Goal: Transaction & Acquisition: Subscribe to service/newsletter

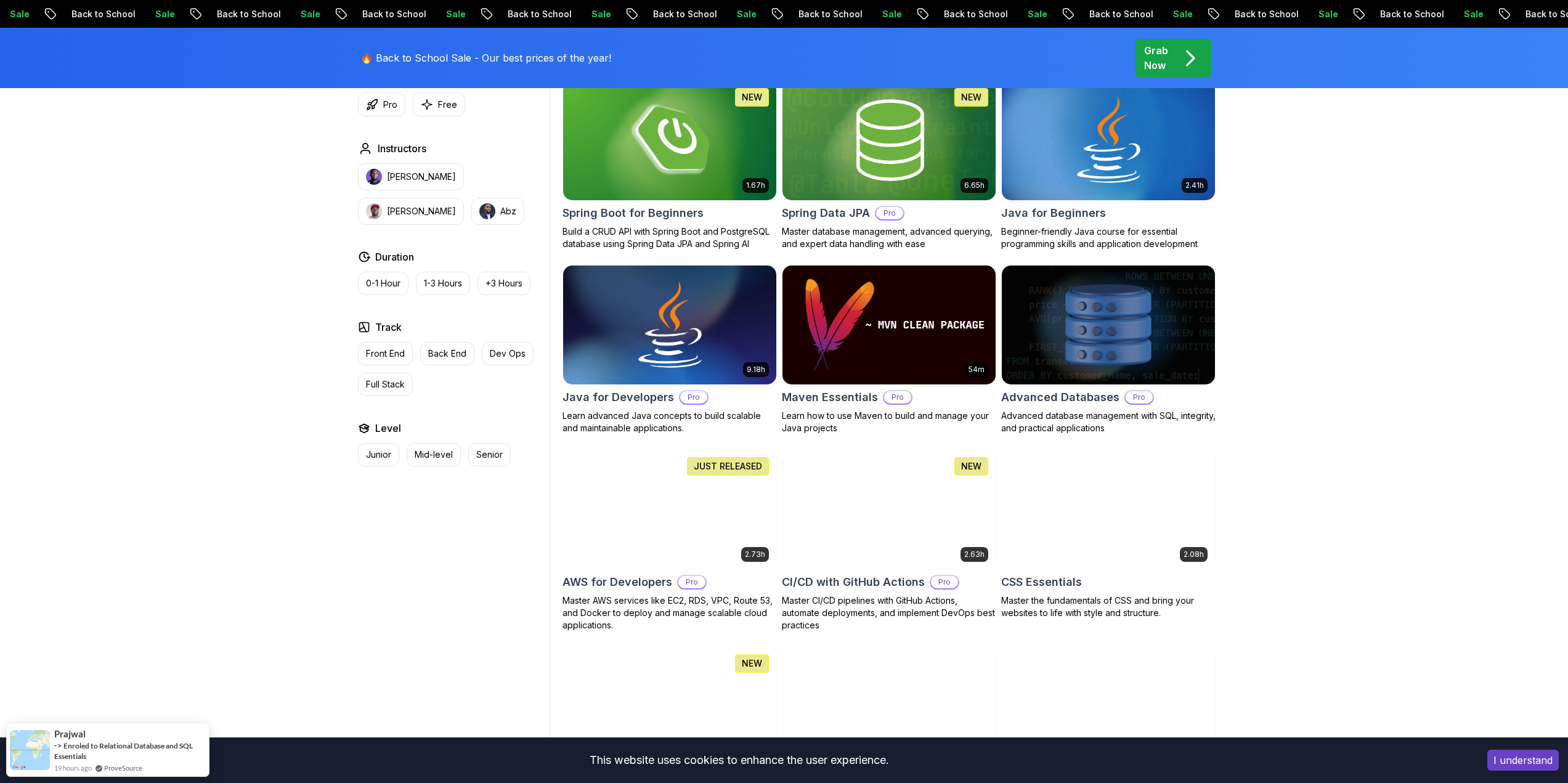
scroll to position [616, 0]
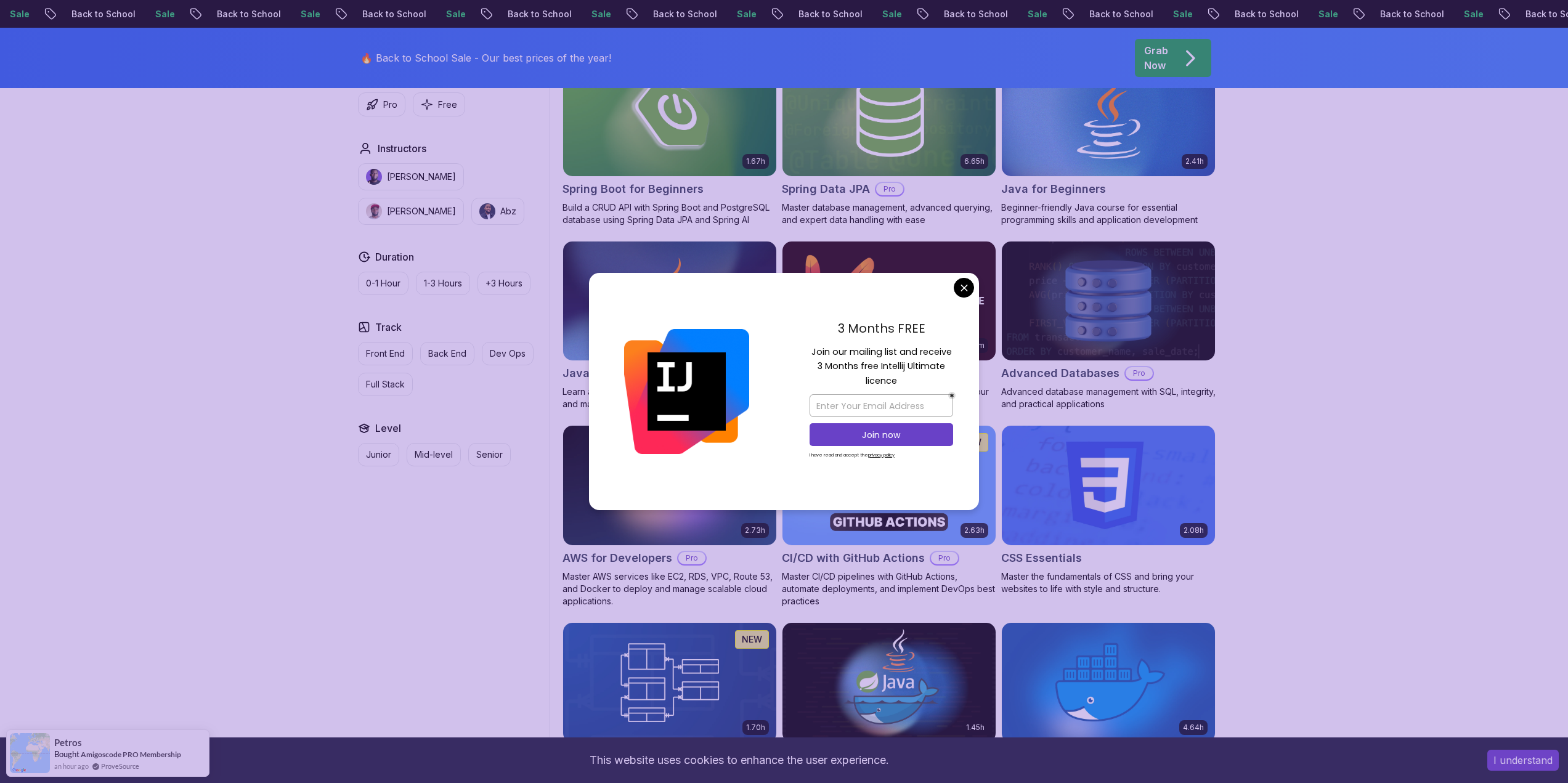
click at [666, 313] on div at bounding box center [686, 392] width 196 height 237
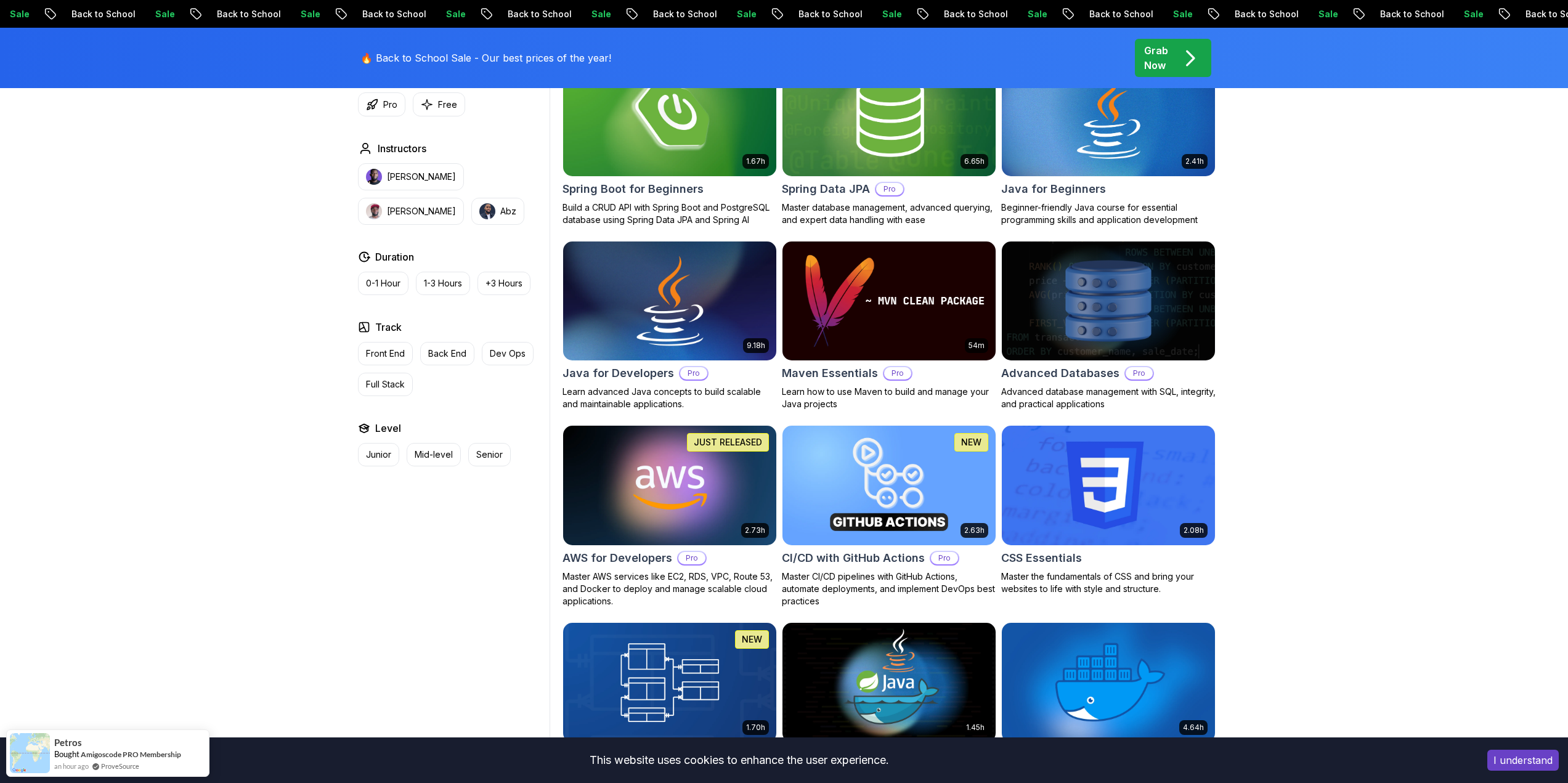
click at [711, 287] on img at bounding box center [669, 300] width 224 height 125
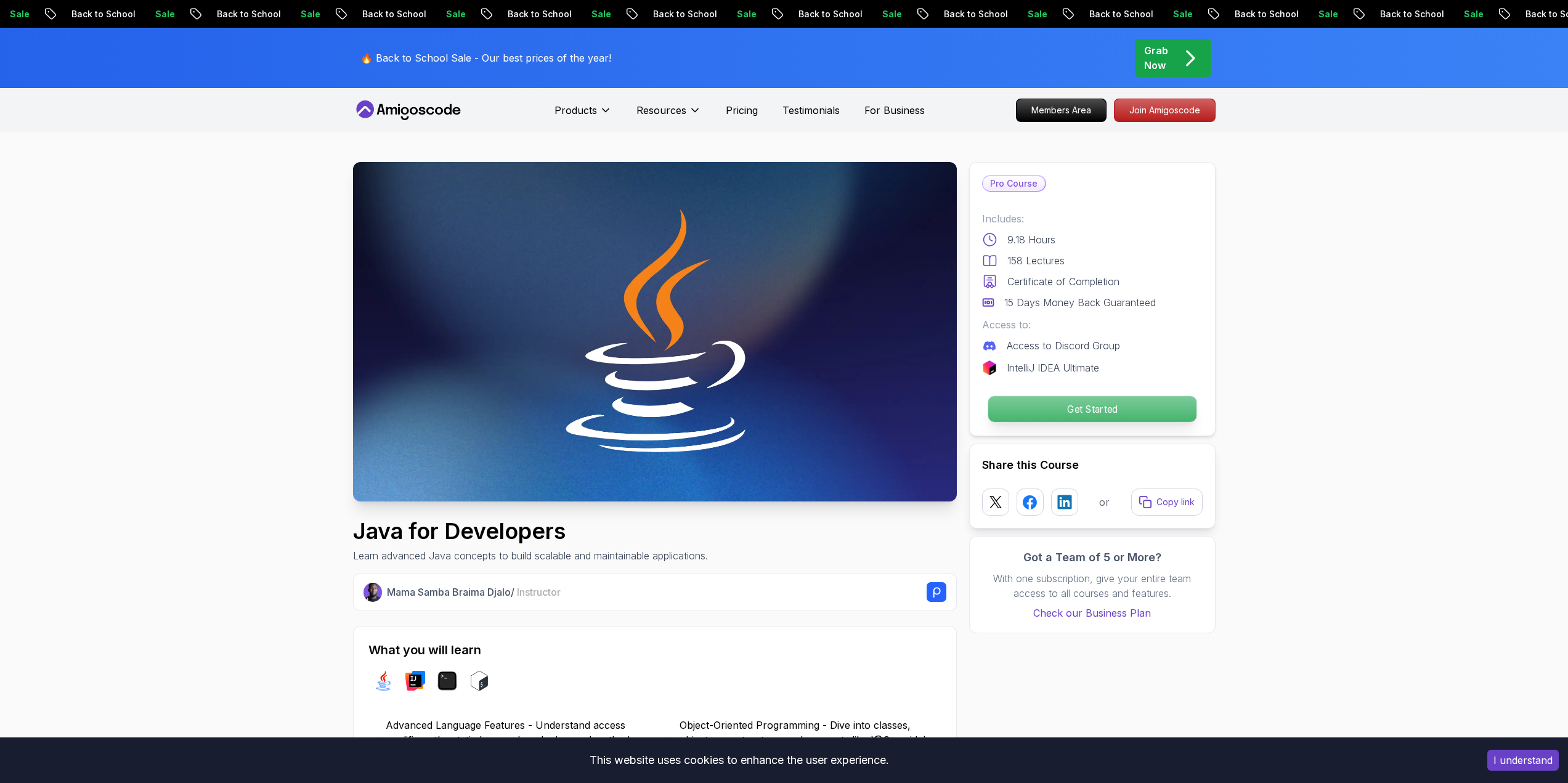
click at [1089, 405] on p "Get Started" at bounding box center [1091, 409] width 208 height 26
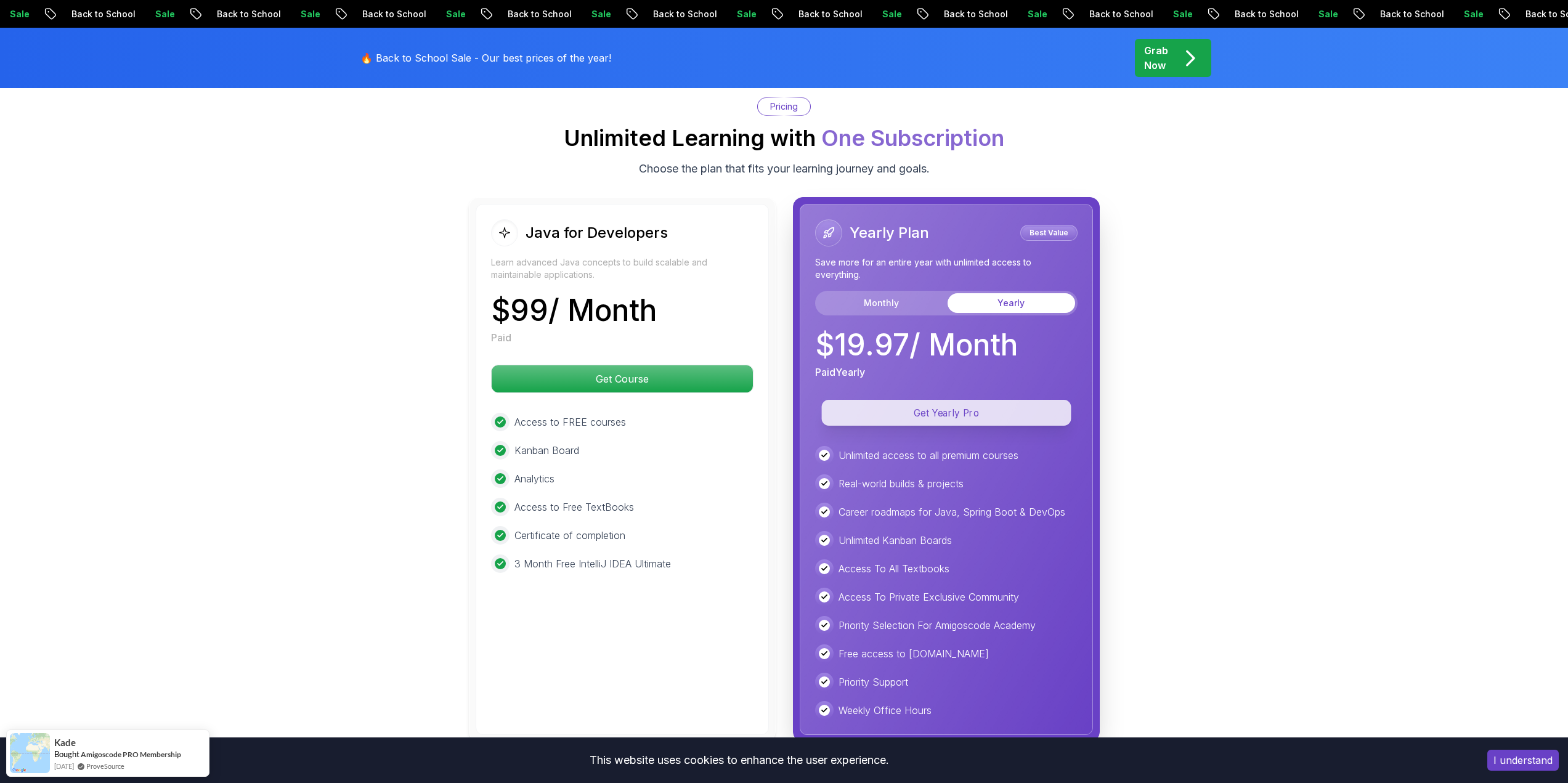
scroll to position [2954, 0]
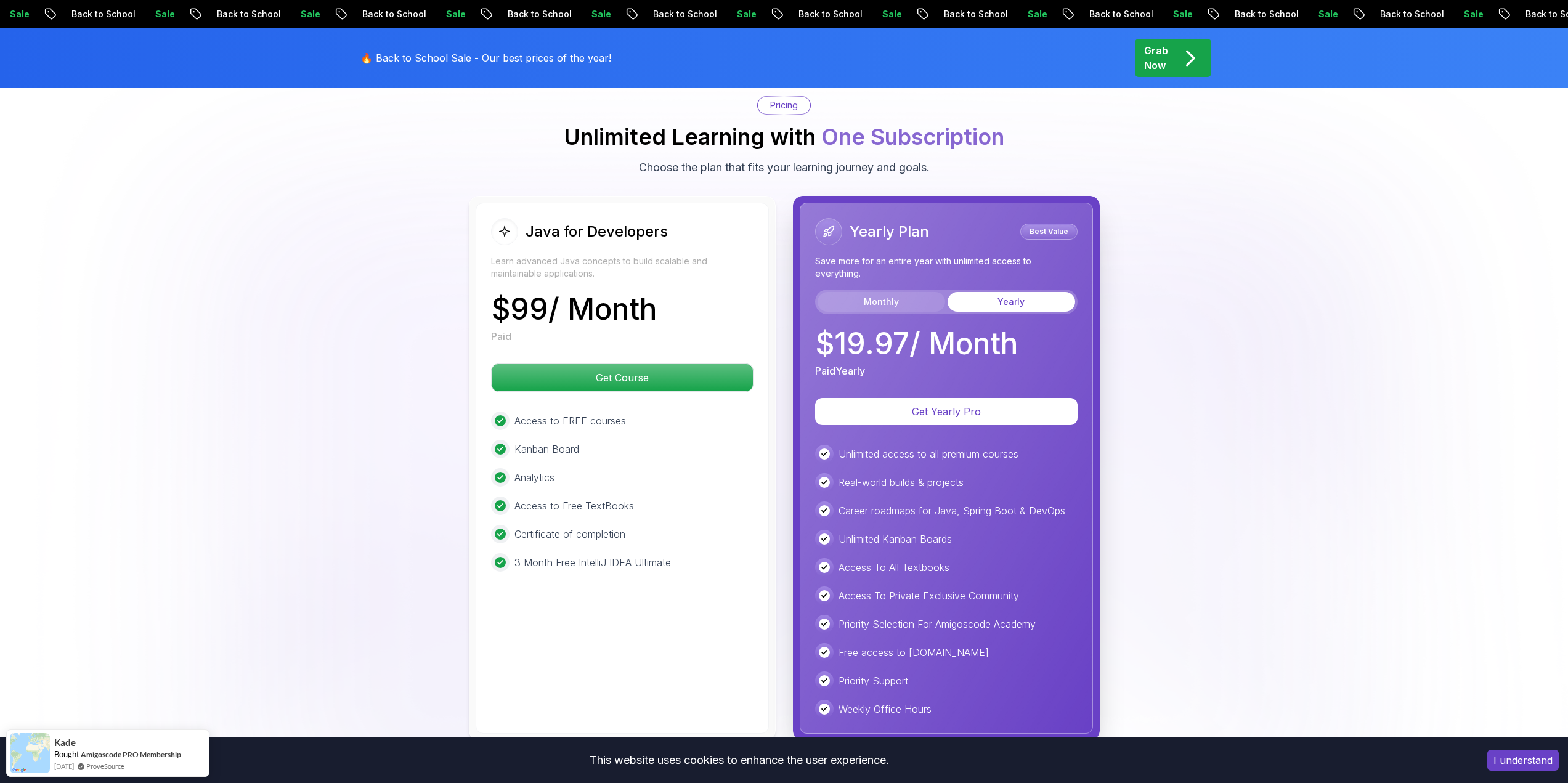
click at [917, 292] on button "Monthly" at bounding box center [881, 301] width 127 height 20
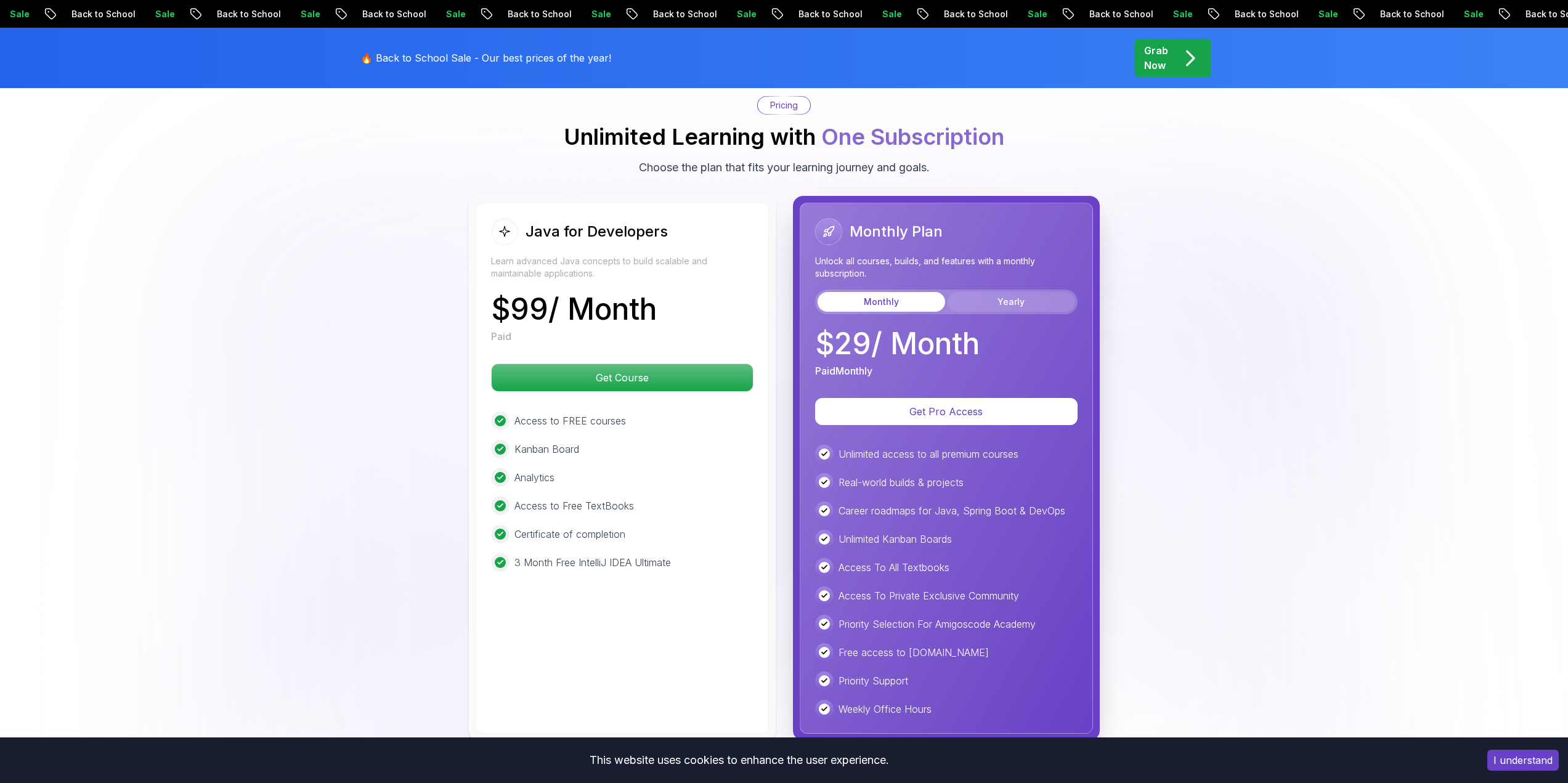
click at [987, 292] on button "Yearly" at bounding box center [1011, 301] width 127 height 20
click at [915, 292] on button "Monthly" at bounding box center [881, 301] width 127 height 20
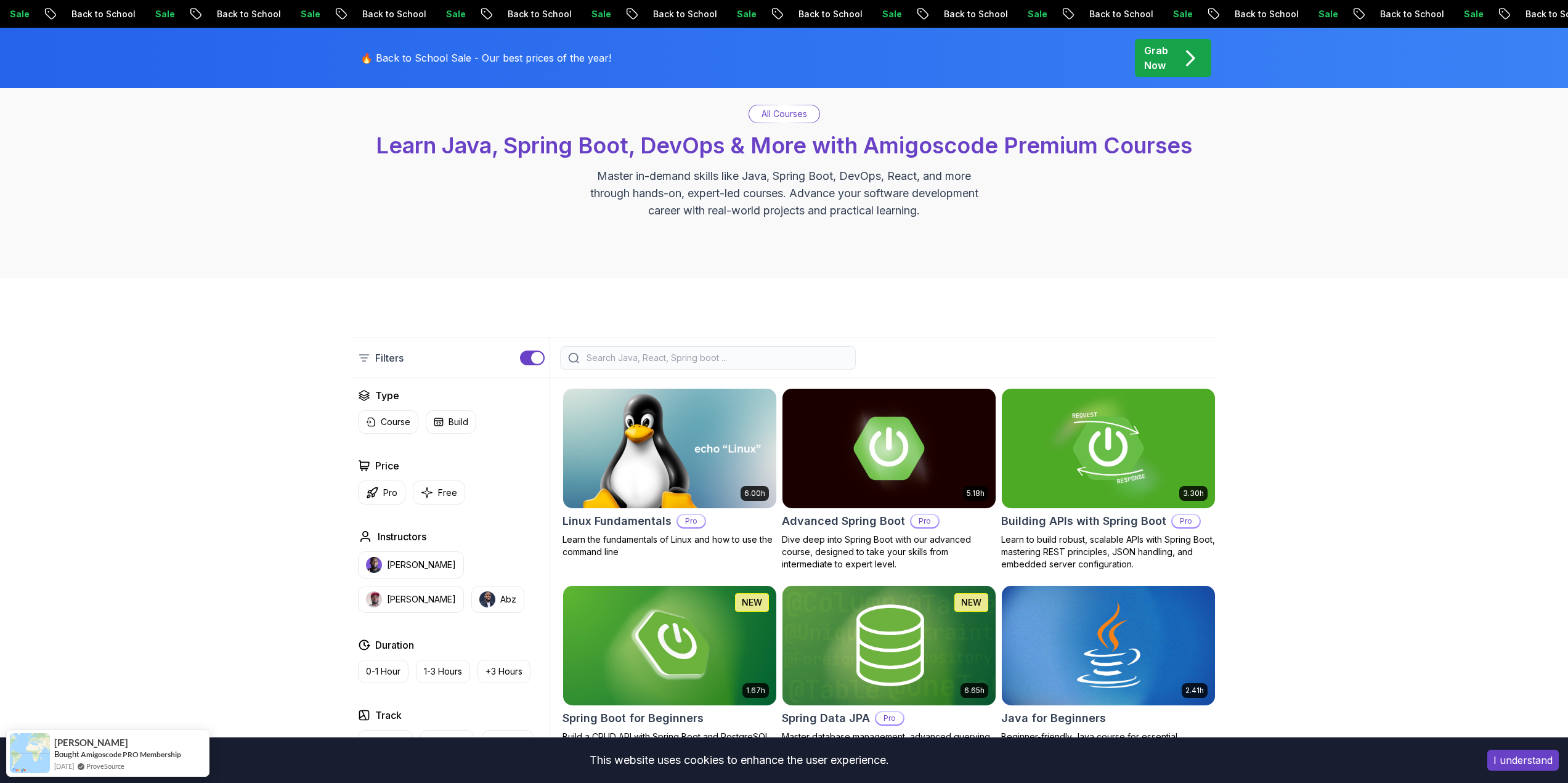
scroll to position [62, 0]
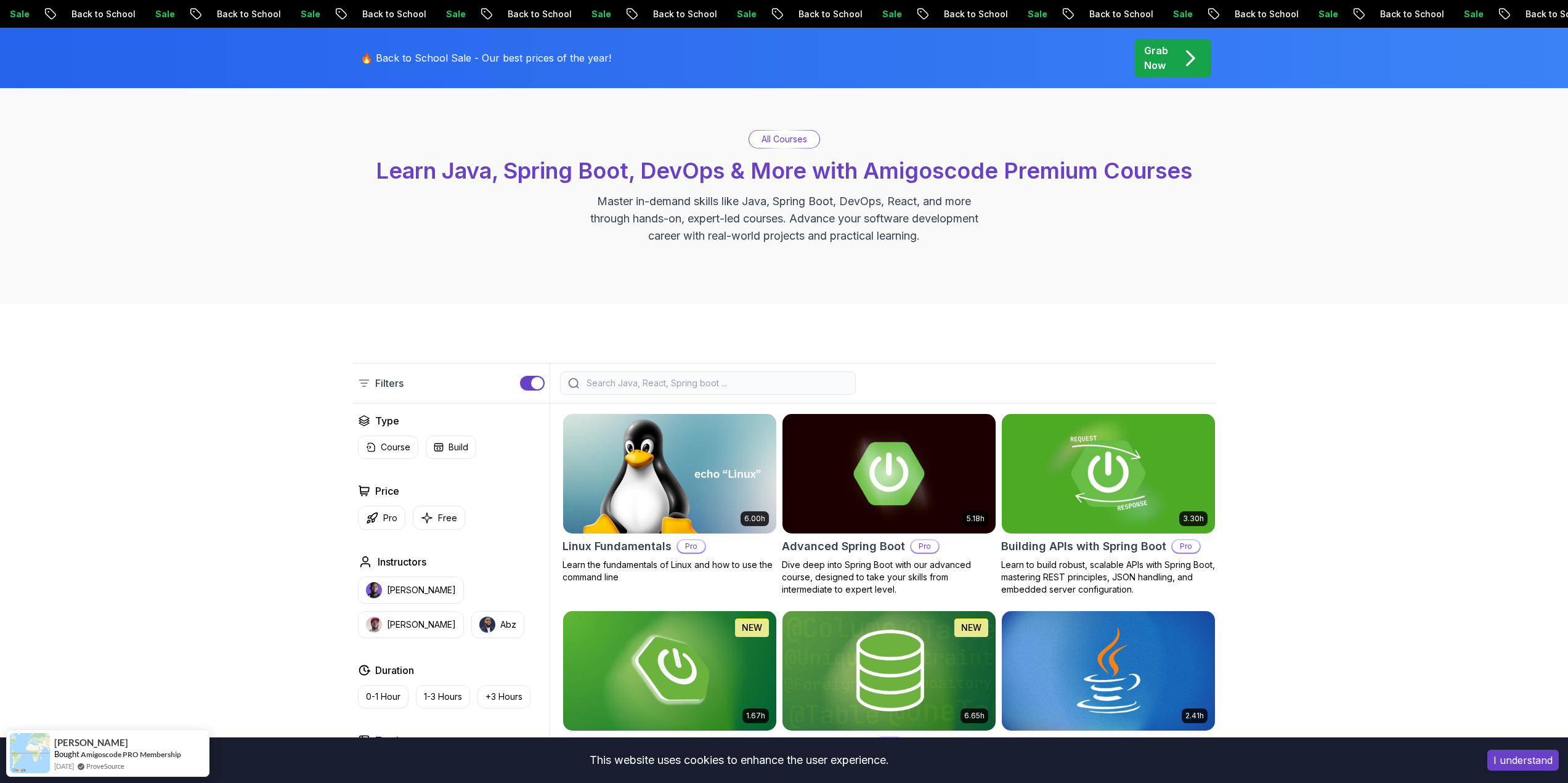
click at [1074, 473] on img at bounding box center [1108, 473] width 224 height 125
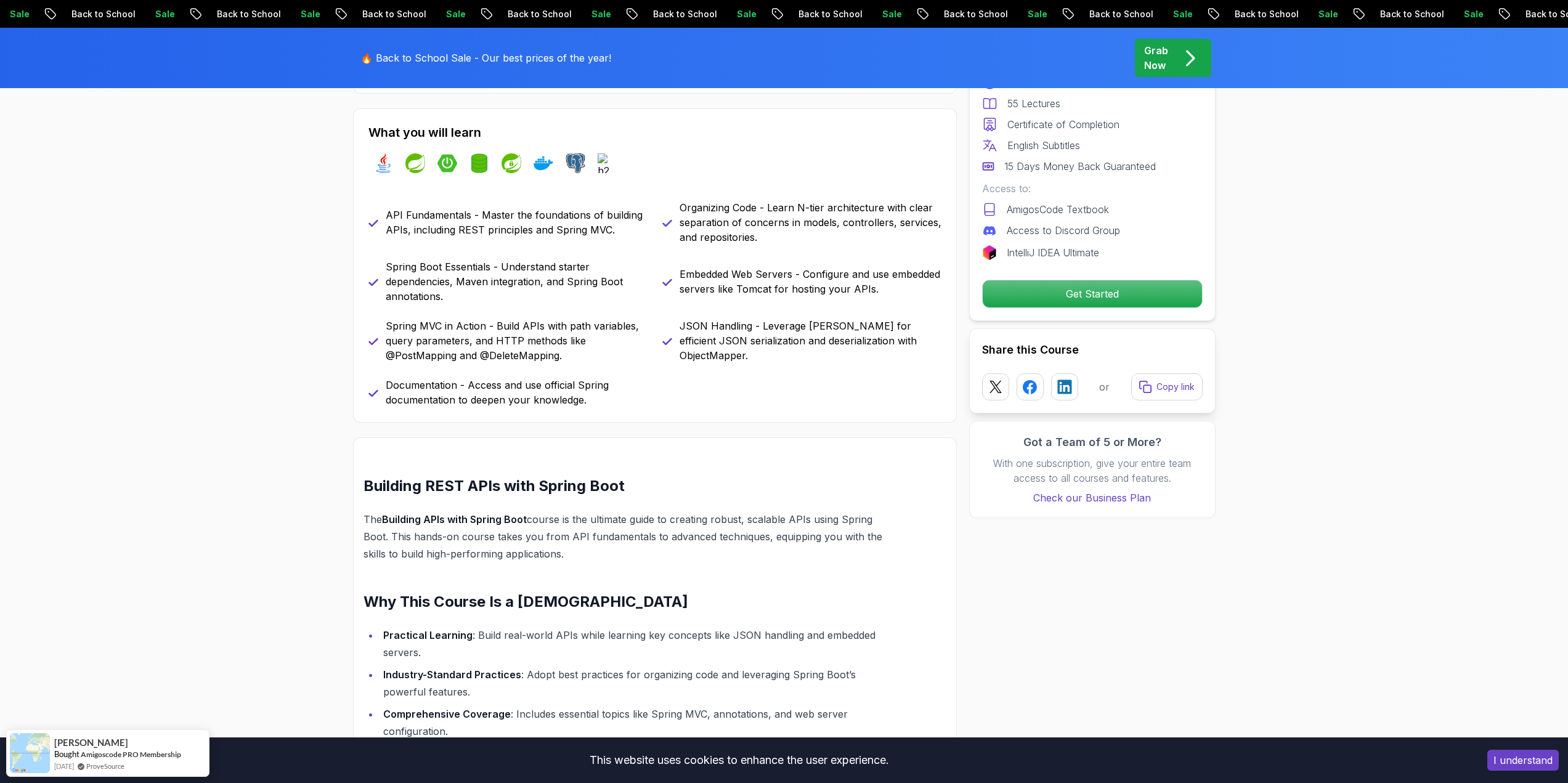
scroll to position [554, 0]
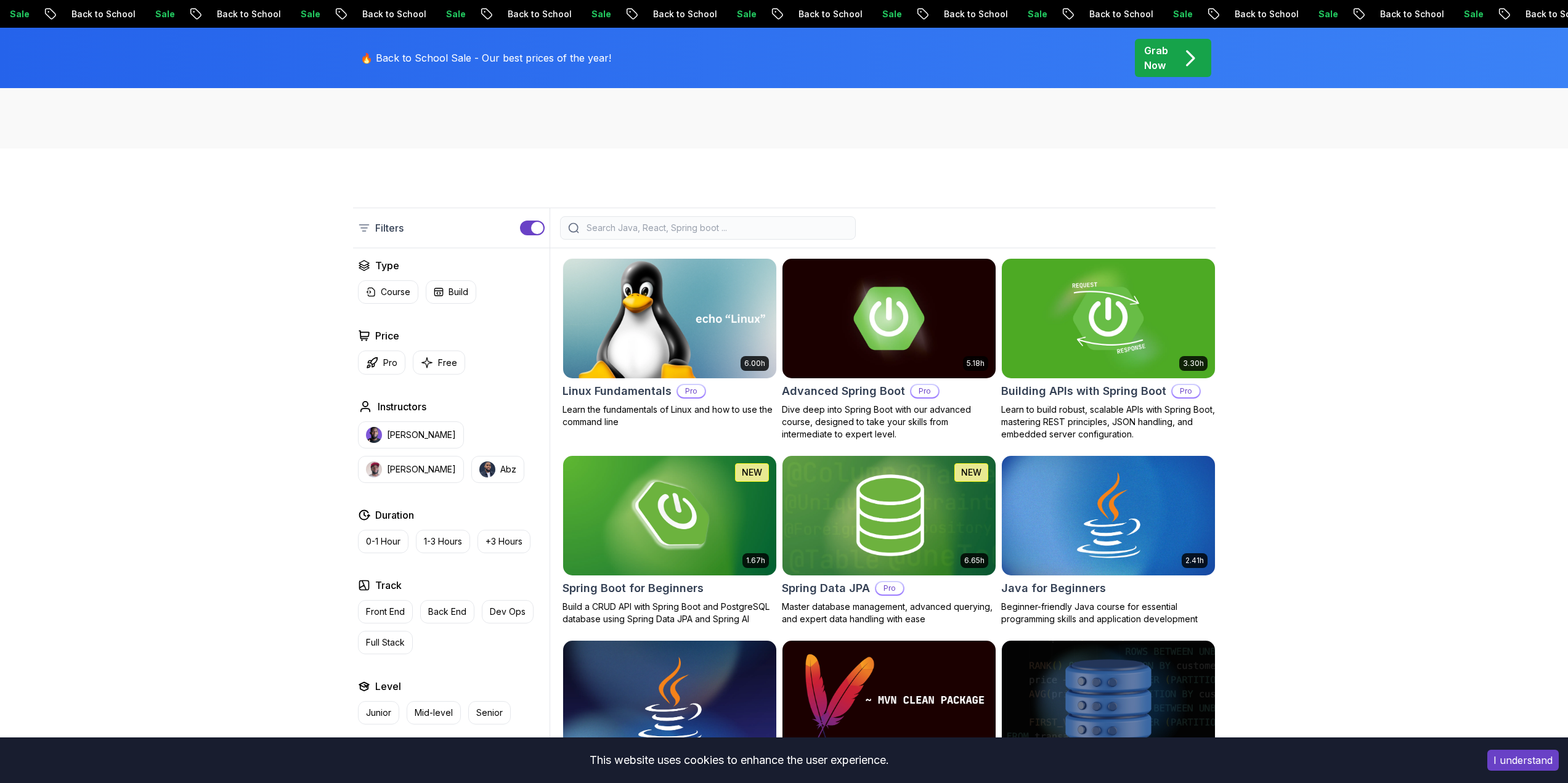
scroll to position [369, 0]
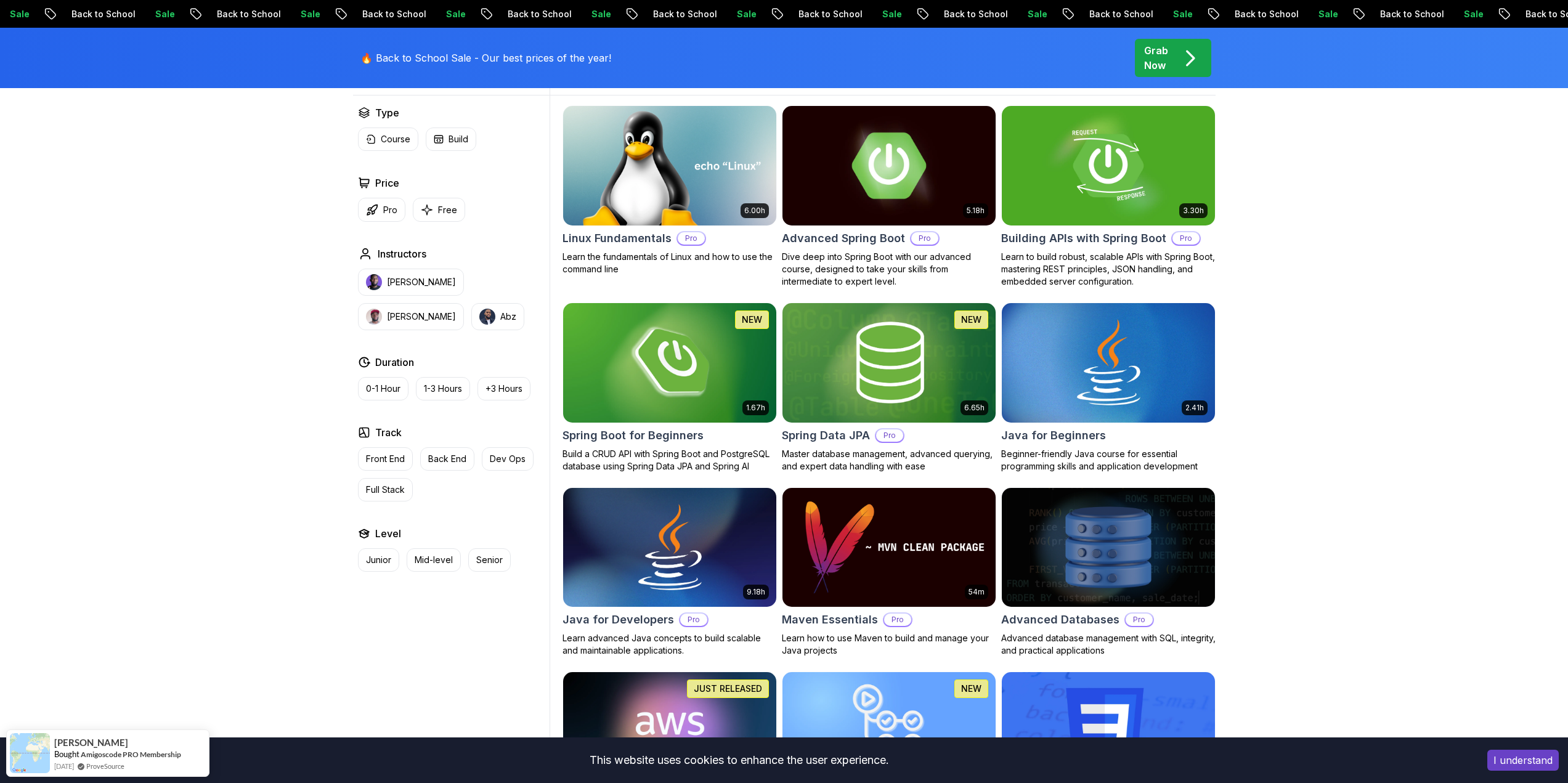
click at [913, 116] on img at bounding box center [889, 165] width 224 height 125
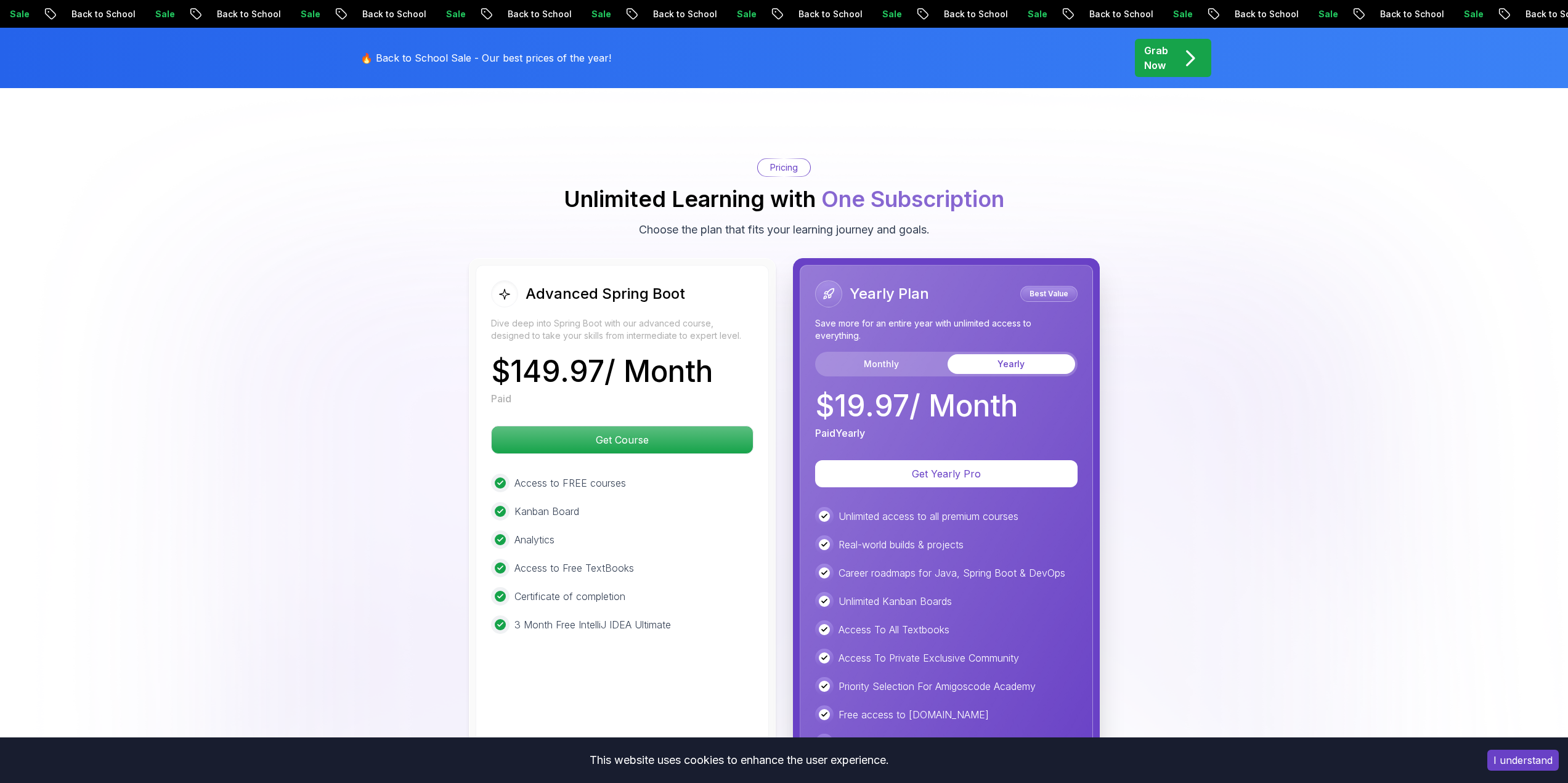
scroll to position [2586, 0]
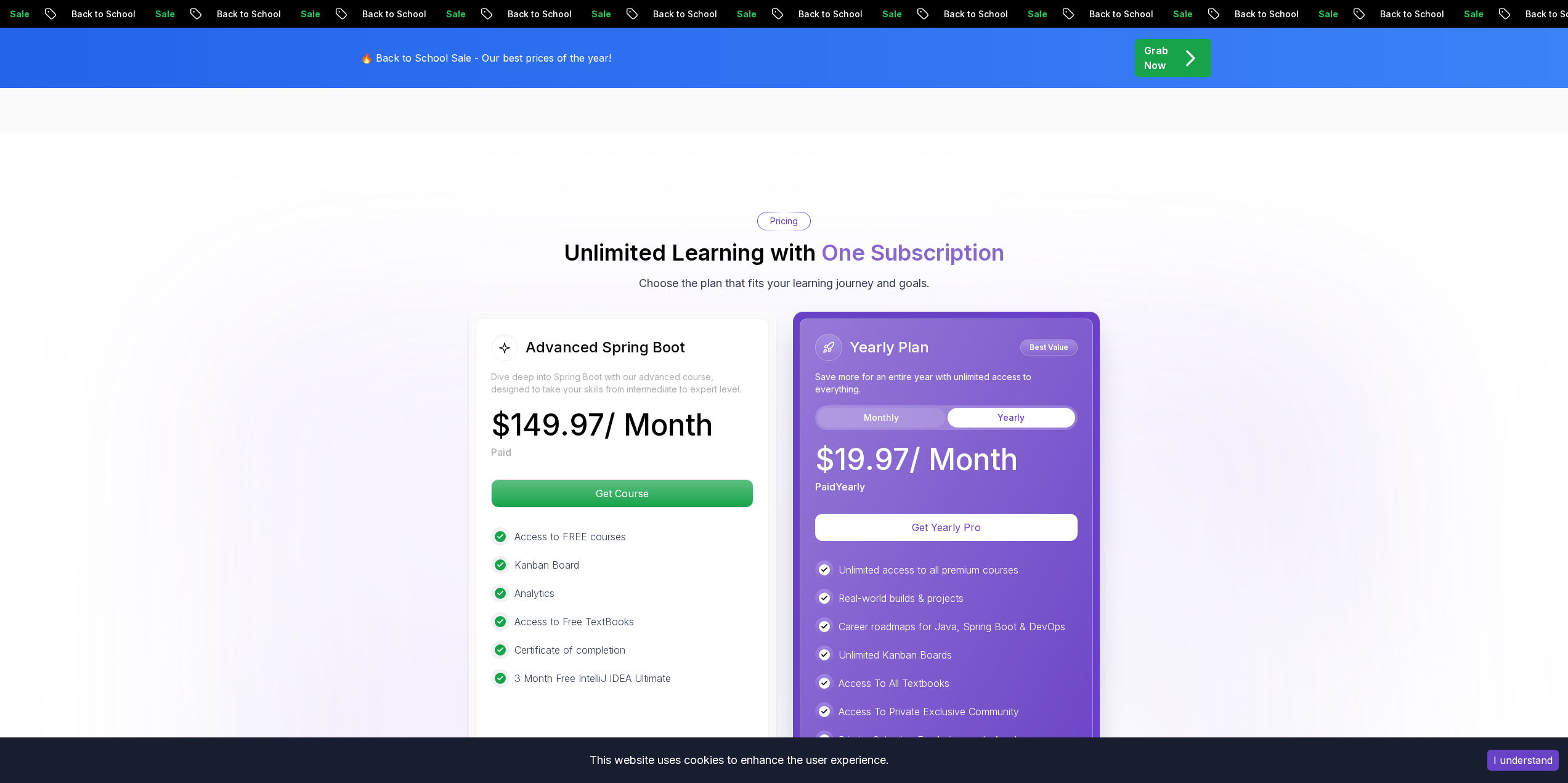
click at [861, 408] on button "Monthly" at bounding box center [881, 417] width 127 height 20
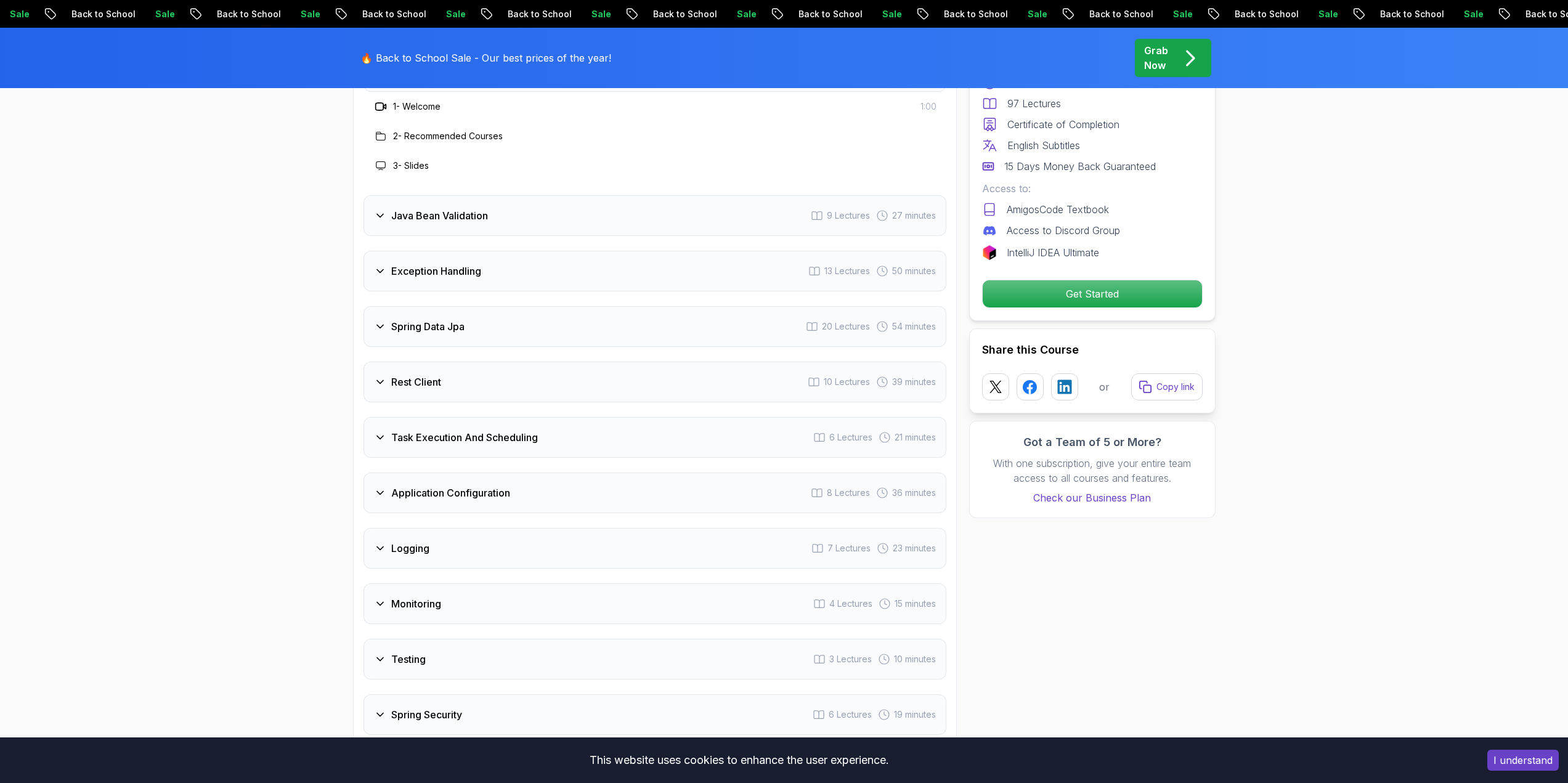
scroll to position [1786, 0]
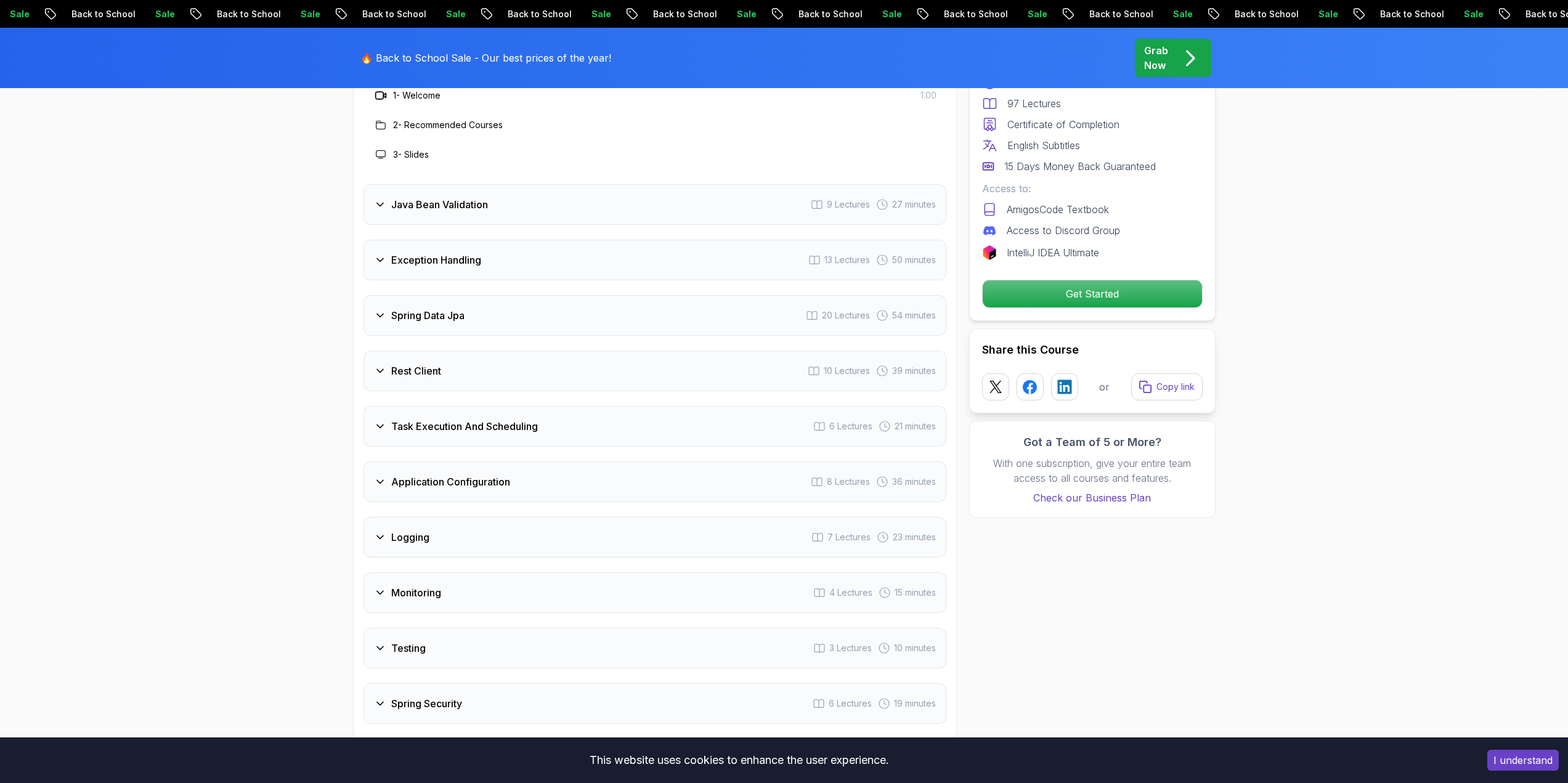
click at [588, 406] on div "Task Execution And Scheduling 6 Lectures 21 minutes" at bounding box center [654, 426] width 582 height 41
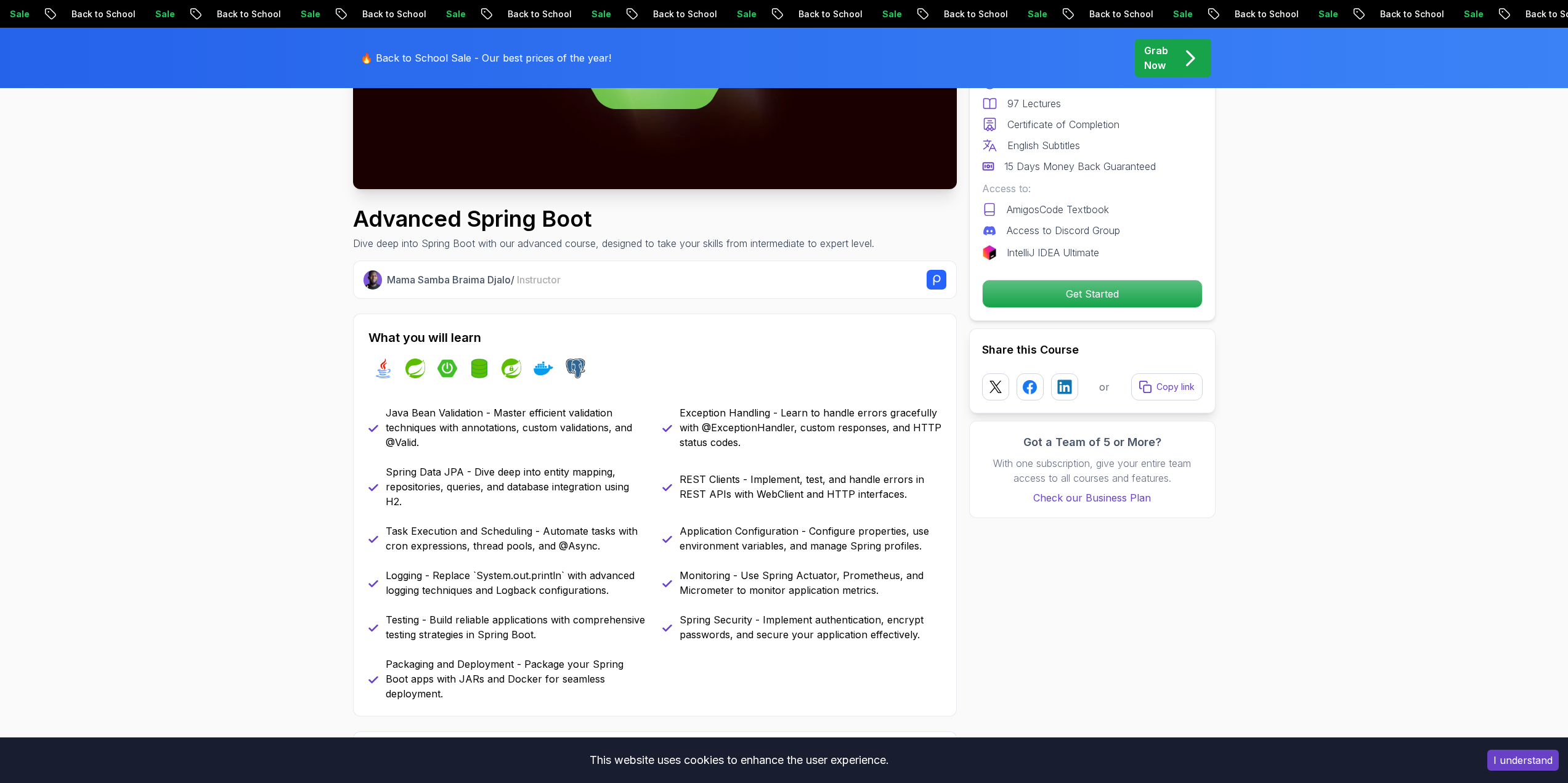
scroll to position [0, 0]
